Goal: Task Accomplishment & Management: Use online tool/utility

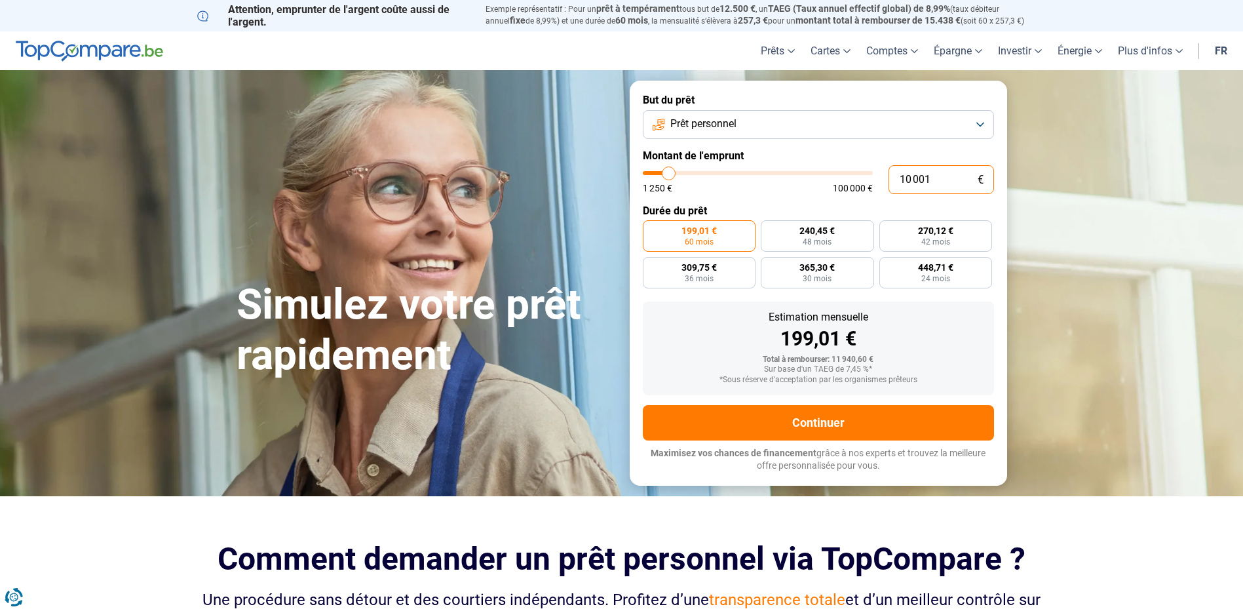
drag, startPoint x: 935, startPoint y: 178, endPoint x: 856, endPoint y: 178, distance: 79.3
click at [856, 178] on div "10 001 € 1 250 € 100 000 €" at bounding box center [818, 179] width 351 height 29
type input "10000"
radio input "true"
type input "3"
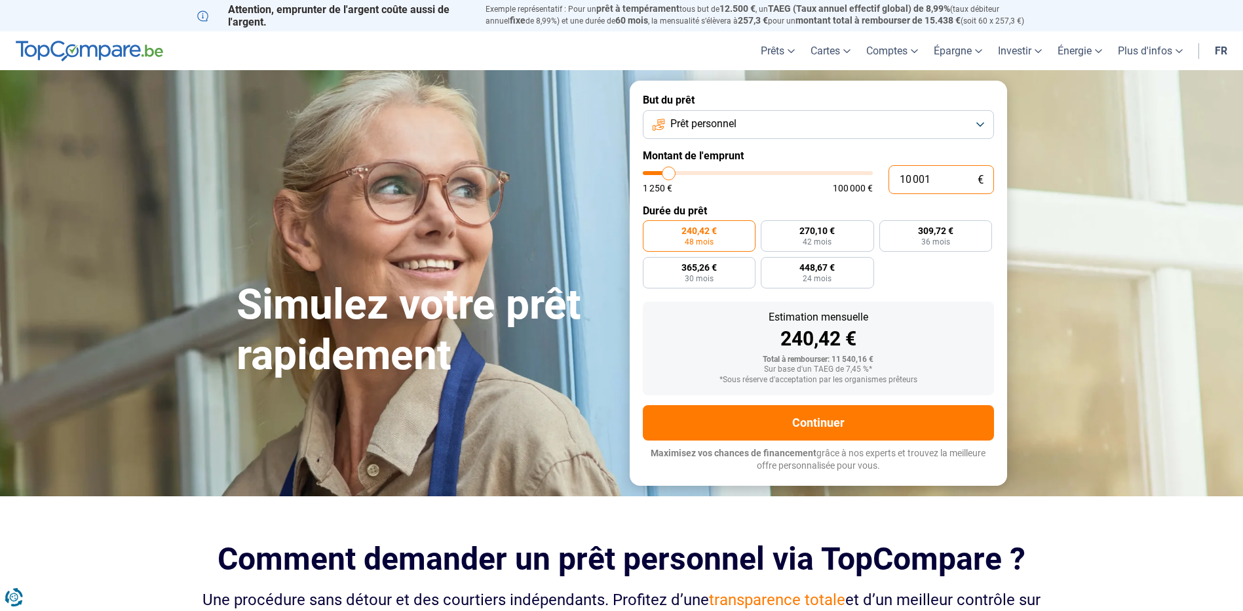
type input "1250"
type input "30"
type input "1250"
type input "300"
type input "1250"
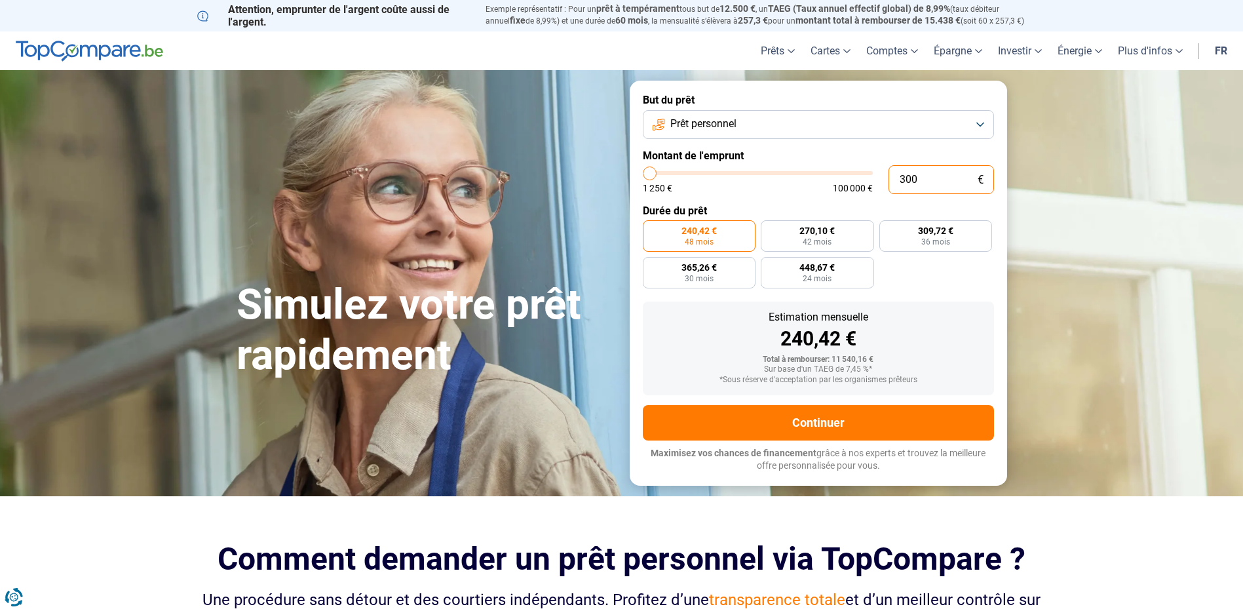
type input "3 000"
type input "3000"
type input "3 000"
radio input "true"
click at [952, 291] on form "But du prêt Prêt personnel Montant de l'emprunt 3 000 € 1 250 € 100 000 € Durée…" at bounding box center [818, 283] width 377 height 404
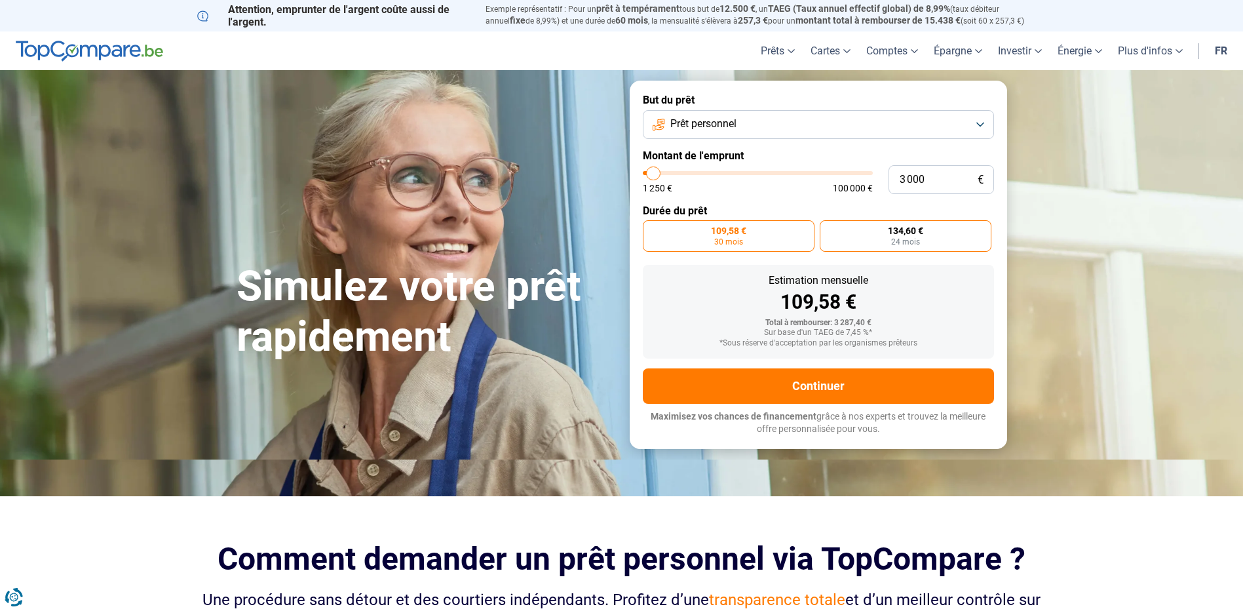
click at [848, 238] on label "134,60 € 24 mois" at bounding box center [906, 235] width 172 height 31
click at [828, 229] on input "134,60 € 24 mois" at bounding box center [824, 224] width 9 height 9
radio input "true"
